Goal: Transaction & Acquisition: Purchase product/service

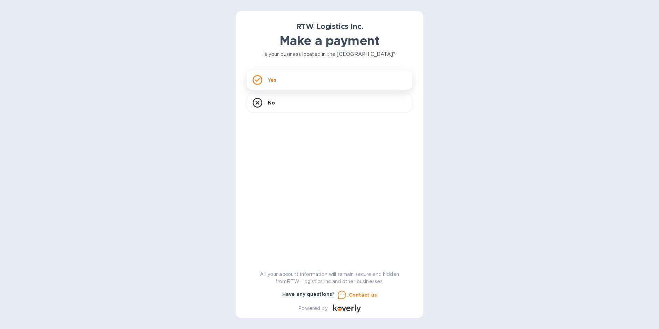
click at [269, 79] on p "Yes" at bounding box center [272, 79] width 8 height 7
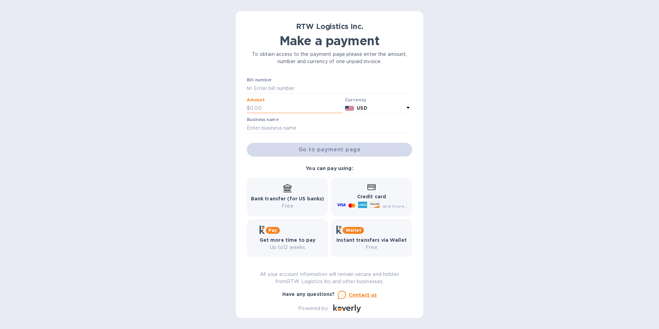
click at [280, 105] on input "text" at bounding box center [296, 108] width 92 height 10
type input "5,145"
click at [262, 125] on input "text" at bounding box center [329, 128] width 165 height 10
click at [366, 200] on p "Credit card" at bounding box center [371, 196] width 72 height 7
click at [373, 205] on icon at bounding box center [373, 203] width 1 height 1
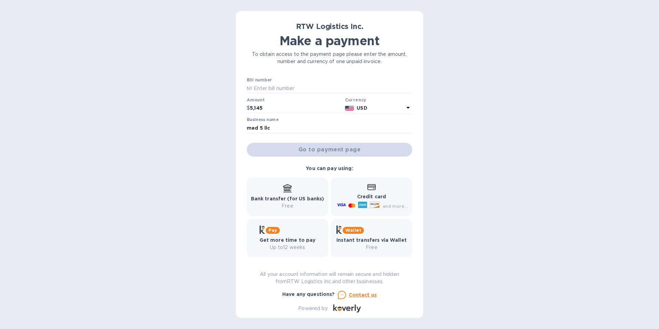
click at [369, 189] on icon at bounding box center [371, 187] width 8 height 6
click at [310, 152] on div "Go to payment page" at bounding box center [329, 149] width 168 height 17
click at [362, 191] on div "Credit card and more..." at bounding box center [371, 197] width 72 height 27
click at [246, 189] on div "RTW Logistics Inc. Make a payment To obtain access to the payment page please e…" at bounding box center [329, 164] width 187 height 307
click at [274, 189] on div "Bank transfer (for US banks) Free" at bounding box center [287, 196] width 73 height 25
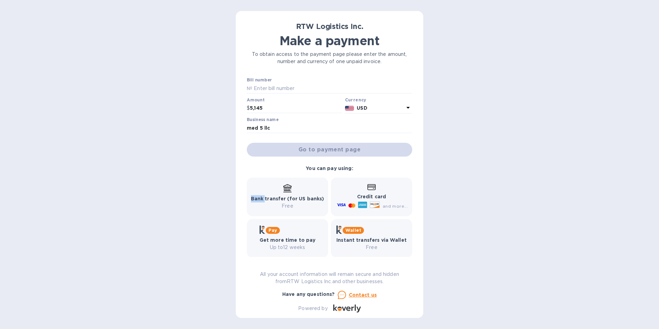
click at [274, 189] on div "Bank transfer (for US banks) Free" at bounding box center [287, 196] width 73 height 25
drag, startPoint x: 274, startPoint y: 189, endPoint x: 320, endPoint y: 148, distance: 61.5
click at [329, 134] on div at bounding box center [329, 133] width 165 height 1
click at [320, 151] on div "Go to payment page" at bounding box center [329, 149] width 168 height 17
click at [320, 150] on div "Go to payment page" at bounding box center [329, 149] width 168 height 17
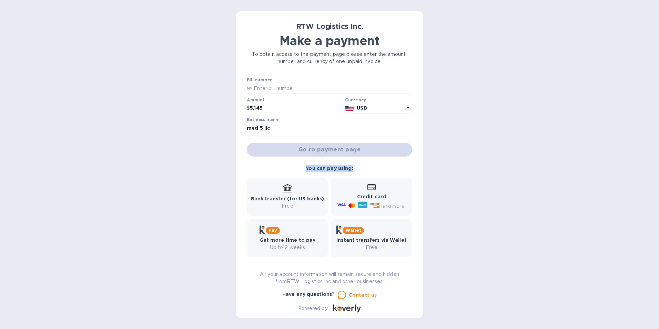
click at [320, 150] on div "Go to payment page" at bounding box center [329, 149] width 168 height 17
drag, startPoint x: 320, startPoint y: 150, endPoint x: 323, endPoint y: 170, distance: 20.2
click at [323, 170] on b "You can pay using:" at bounding box center [329, 168] width 47 height 6
click at [323, 168] on b "You can pay using:" at bounding box center [329, 168] width 47 height 6
click at [283, 130] on input "med 5 llc" at bounding box center [329, 128] width 165 height 10
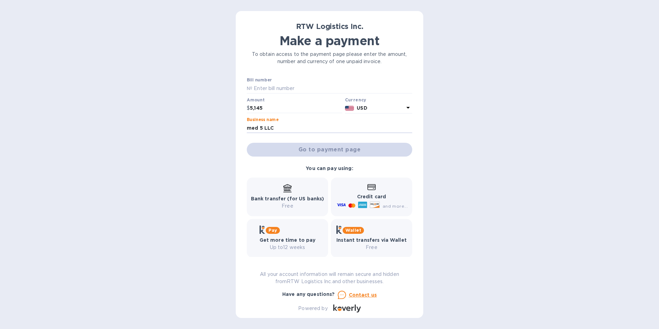
type input "med 5 LLC"
click at [306, 147] on div "Go to payment page" at bounding box center [329, 149] width 168 height 17
click at [313, 149] on div "Go to payment page" at bounding box center [329, 149] width 168 height 17
click at [325, 149] on div "Go to payment page" at bounding box center [329, 149] width 168 height 17
click at [362, 192] on div "Credit card and more..." at bounding box center [371, 197] width 72 height 27
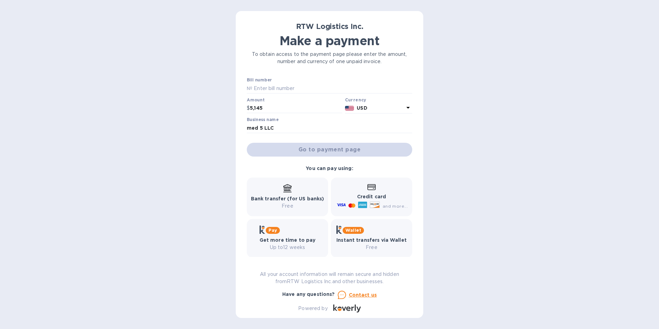
click at [372, 203] on icon at bounding box center [374, 205] width 9 height 6
drag, startPoint x: 375, startPoint y: 202, endPoint x: 381, endPoint y: 201, distance: 5.5
click at [381, 201] on div "and more..." at bounding box center [372, 205] width 75 height 11
click at [382, 201] on div "and more..." at bounding box center [372, 205] width 75 height 11
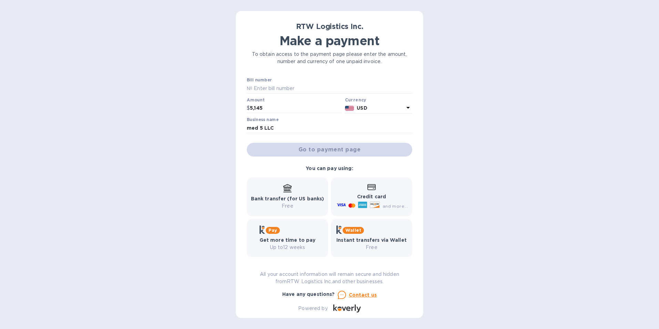
drag, startPoint x: 382, startPoint y: 201, endPoint x: 533, endPoint y: 216, distance: 152.0
click at [612, 214] on div "RTW Logistics Inc. Make a payment To obtain access to the payment page please e…" at bounding box center [329, 164] width 659 height 329
click at [284, 193] on div "Bank transfer (for US banks) Free" at bounding box center [287, 196] width 73 height 25
click at [288, 204] on p "Free" at bounding box center [287, 205] width 73 height 7
click at [289, 190] on icon at bounding box center [287, 188] width 8 height 8
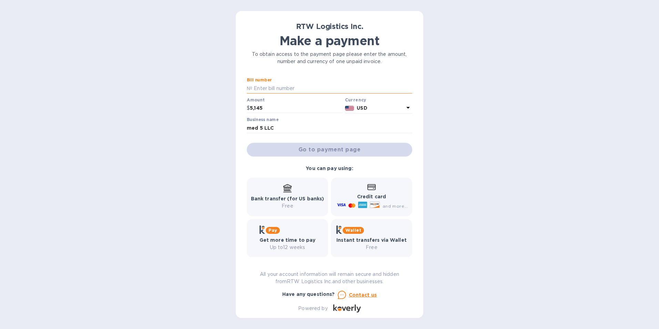
click at [256, 87] on input "text" at bounding box center [332, 88] width 160 height 10
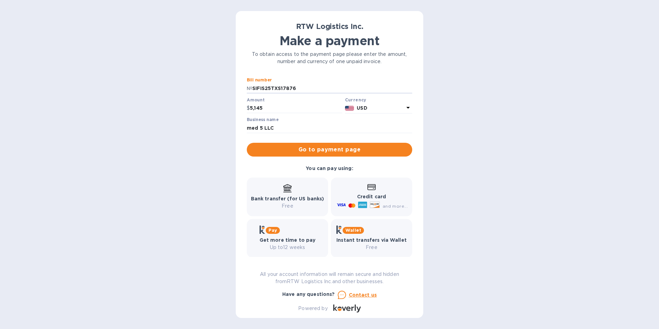
type input "SIFIS25TXS17876"
click at [362, 194] on b "Credit card" at bounding box center [371, 197] width 29 height 6
click at [333, 145] on button "Go to payment page" at bounding box center [329, 150] width 165 height 14
